Goal: Information Seeking & Learning: Check status

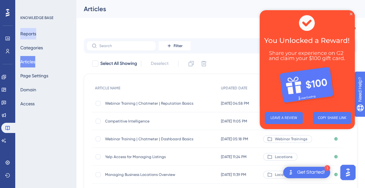
click at [36, 32] on button "Reports" at bounding box center [28, 33] width 16 height 11
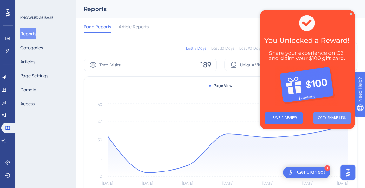
click at [332, 118] on button "COPY SHARE LINK" at bounding box center [332, 118] width 38 height 12
click at [350, 14] on icon "Close Preview" at bounding box center [351, 14] width 3 height 3
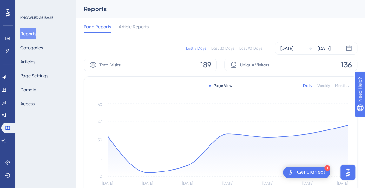
click at [222, 49] on div "Last 30 Days" at bounding box center [222, 48] width 23 height 5
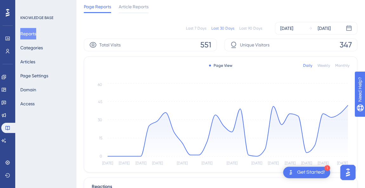
scroll to position [29, 0]
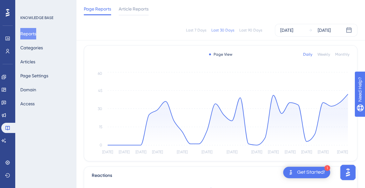
click at [140, 3] on div "Page Reports Article Reports" at bounding box center [220, 10] width 289 height 20
click at [140, 8] on span "Article Reports" at bounding box center [134, 9] width 30 height 8
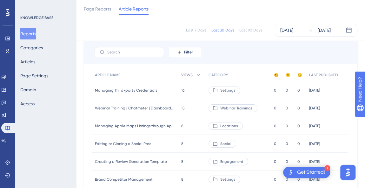
click at [230, 31] on div "Last 30 Days" at bounding box center [222, 30] width 23 height 5
click at [225, 30] on div "Last 30 Days" at bounding box center [222, 30] width 23 height 5
click at [221, 29] on div "Last 30 Days" at bounding box center [222, 30] width 23 height 5
click at [199, 28] on div "Last 7 Days" at bounding box center [196, 30] width 20 height 5
click at [227, 28] on div "Last 30 Days" at bounding box center [222, 30] width 23 height 5
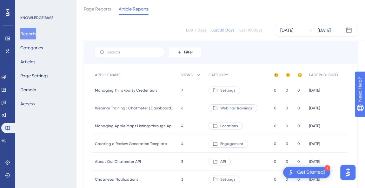
click at [223, 30] on div "Last 30 Days" at bounding box center [222, 30] width 23 height 5
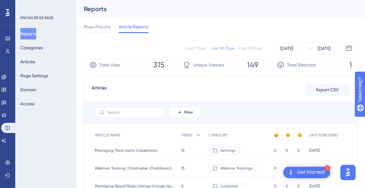
click at [245, 29] on div "Page Reports Article Reports" at bounding box center [220, 28] width 273 height 20
click at [243, 49] on div "Last 90 Days" at bounding box center [250, 48] width 23 height 5
